Goal: Task Accomplishment & Management: Manage account settings

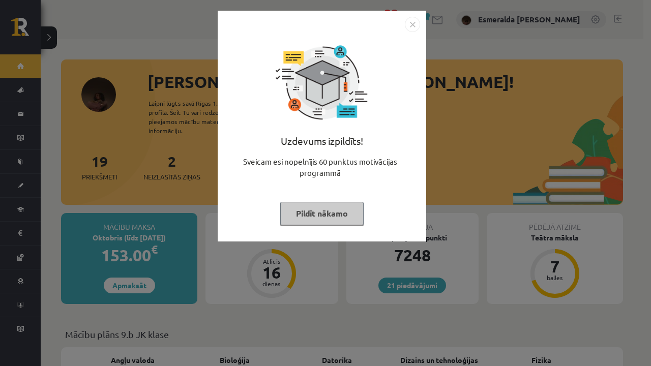
click at [324, 219] on button "Pildīt nākamo" at bounding box center [321, 213] width 83 height 23
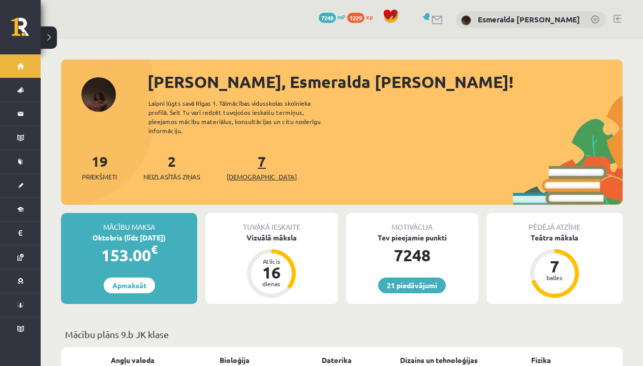
click at [251, 172] on span "[DEMOGRAPHIC_DATA]" at bounding box center [262, 177] width 70 height 10
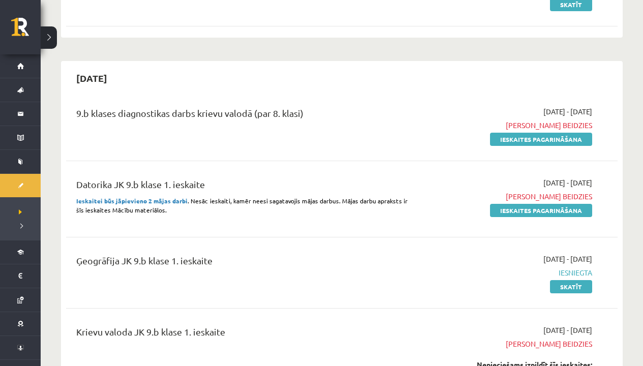
scroll to position [255, 0]
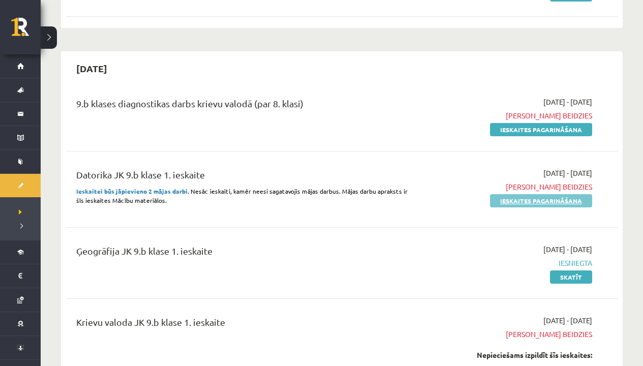
click at [523, 203] on link "Ieskaites pagarināšana" at bounding box center [541, 200] width 102 height 13
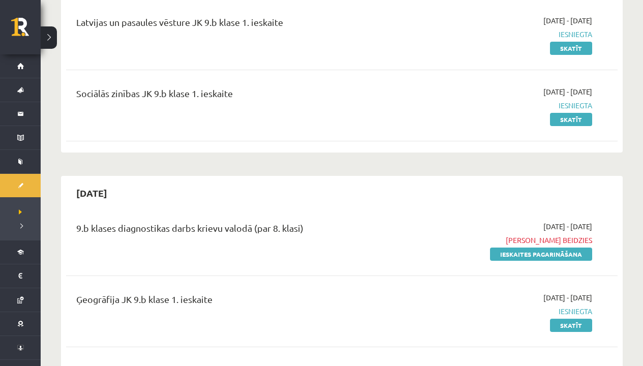
scroll to position [241, 0]
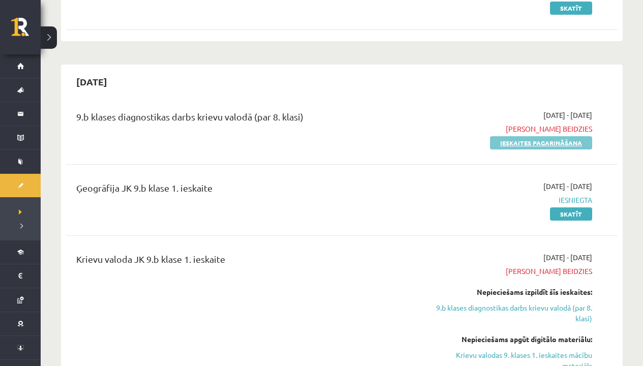
click at [530, 146] on link "Ieskaites pagarināšana" at bounding box center [541, 142] width 102 height 13
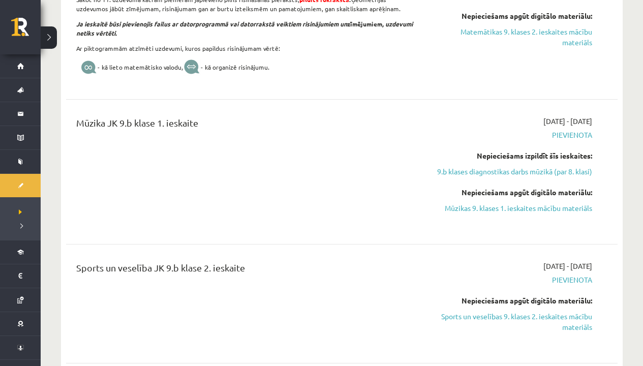
scroll to position [2479, 0]
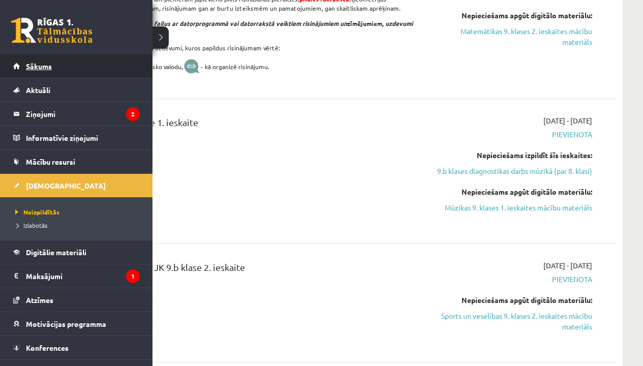
click at [28, 64] on span "Sākums" at bounding box center [39, 66] width 26 height 9
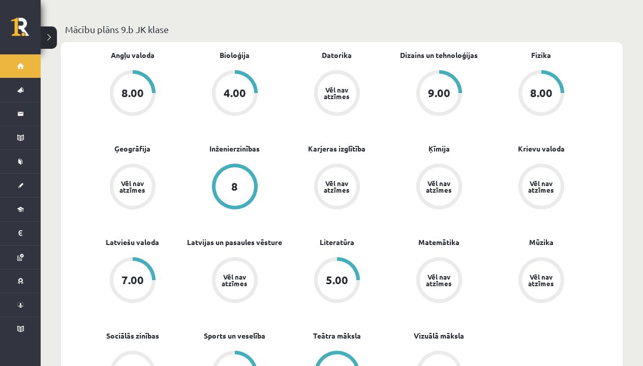
scroll to position [305, 0]
